Goal: Task Accomplishment & Management: Use online tool/utility

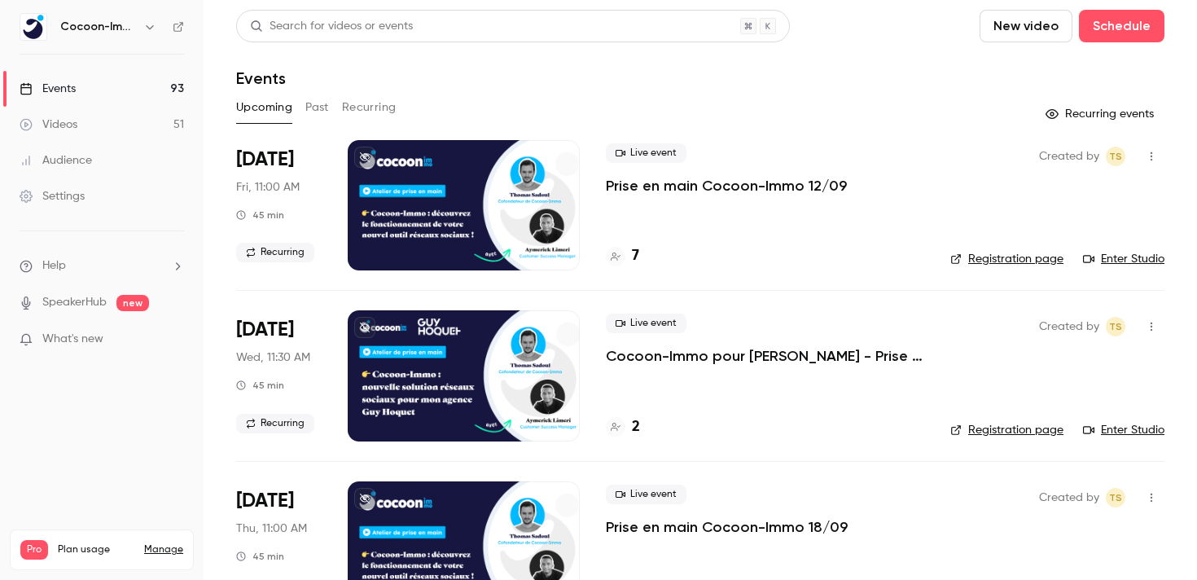
click at [734, 179] on p "Prise en main Cocoon-Immo 12/09" at bounding box center [726, 186] width 241 height 20
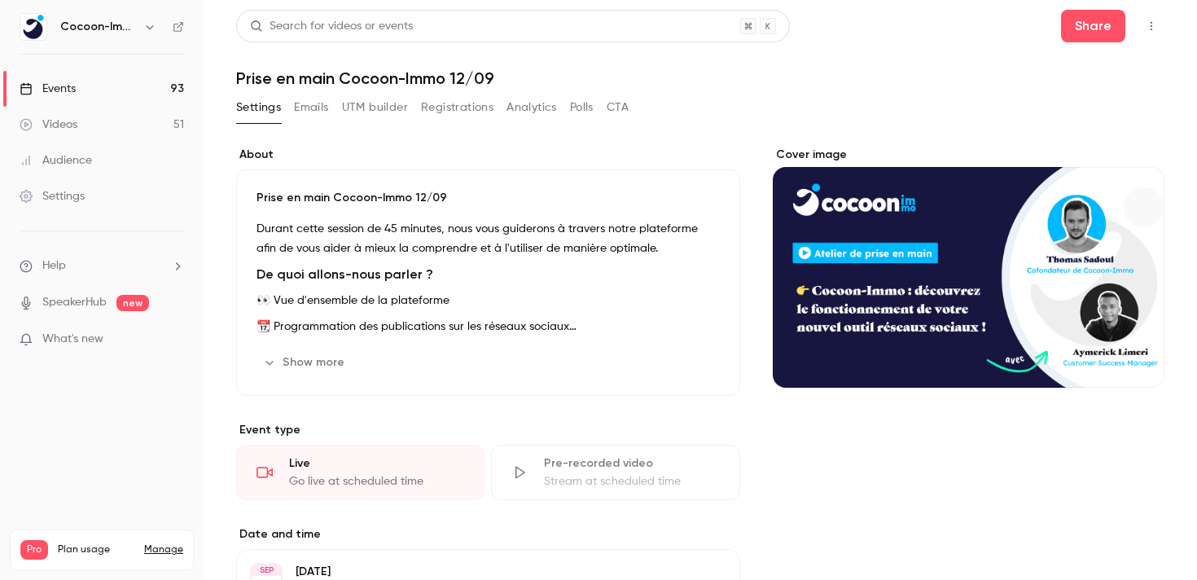
click at [439, 100] on button "Registrations" at bounding box center [457, 107] width 72 height 26
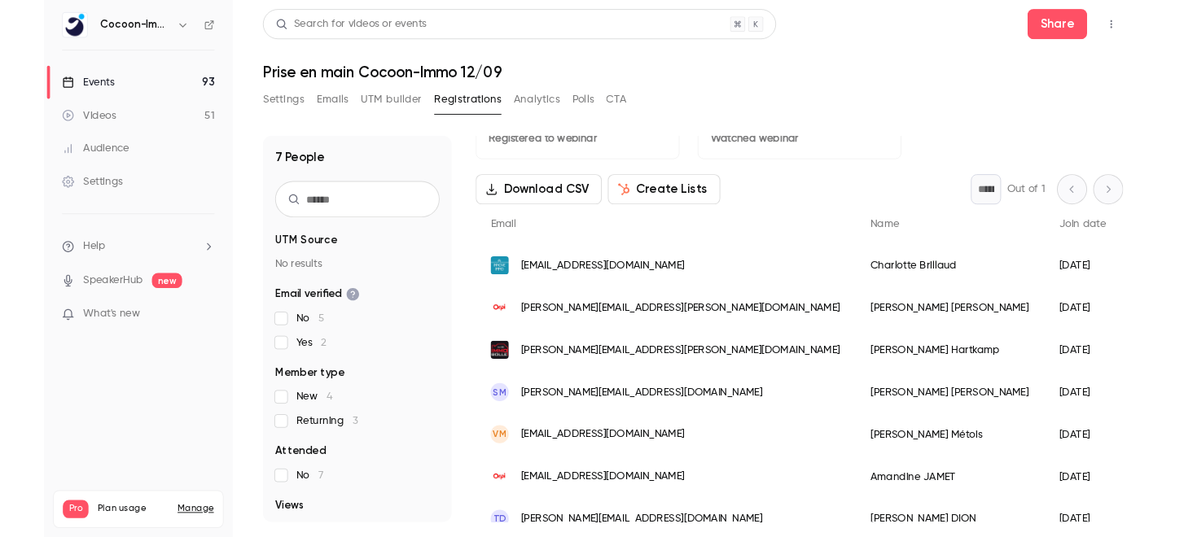
scroll to position [58, 0]
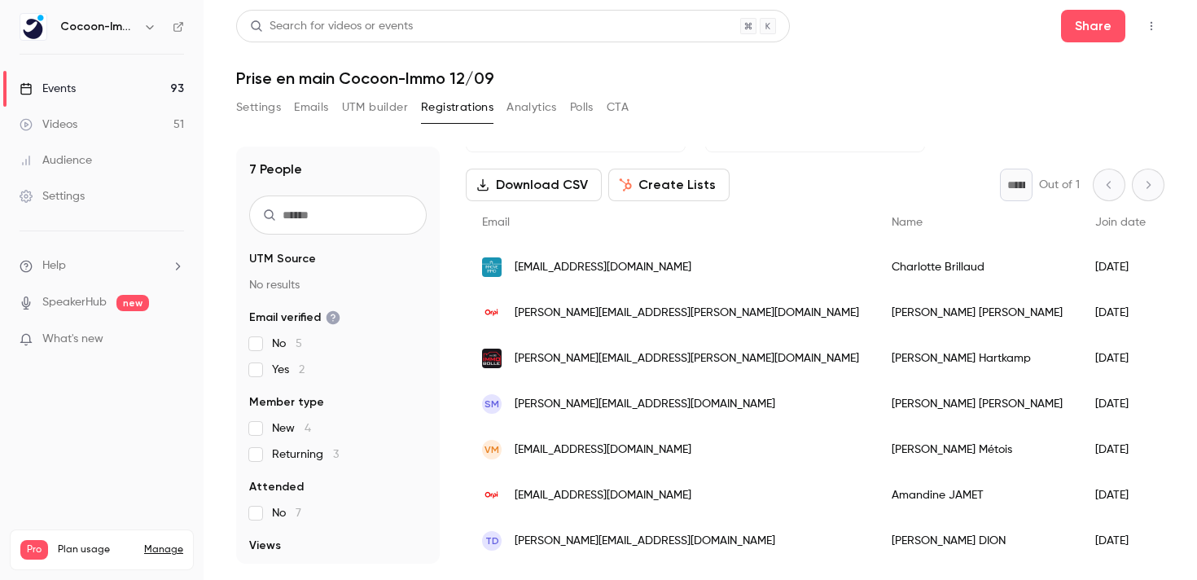
click at [1158, 20] on button "button" at bounding box center [1152, 26] width 26 height 26
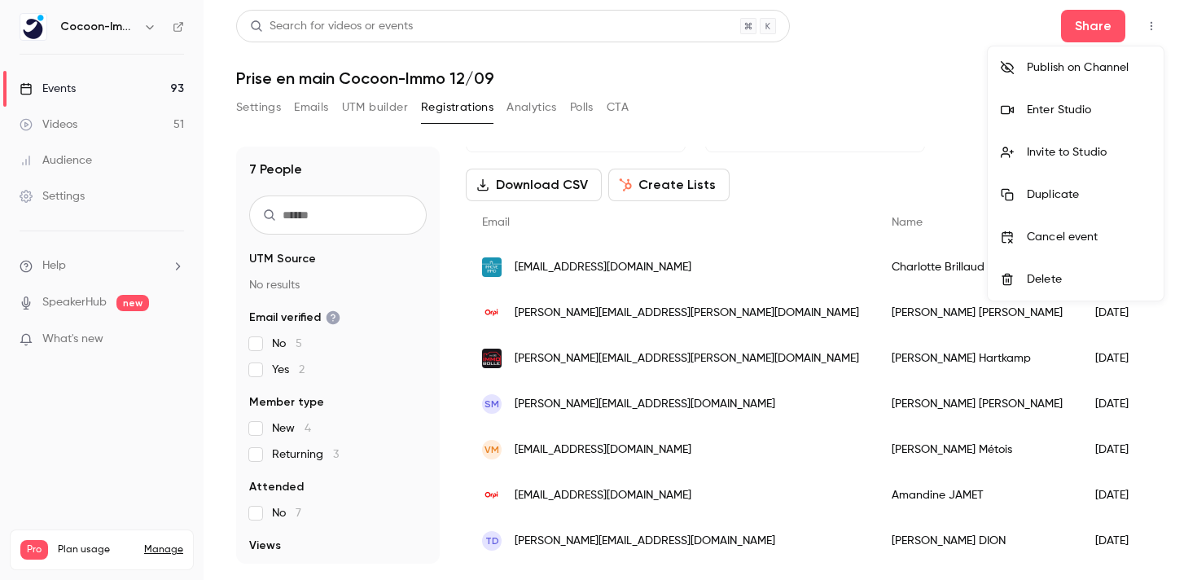
click at [1055, 107] on div "Enter Studio" at bounding box center [1089, 110] width 124 height 16
